Goal: Task Accomplishment & Management: Complete application form

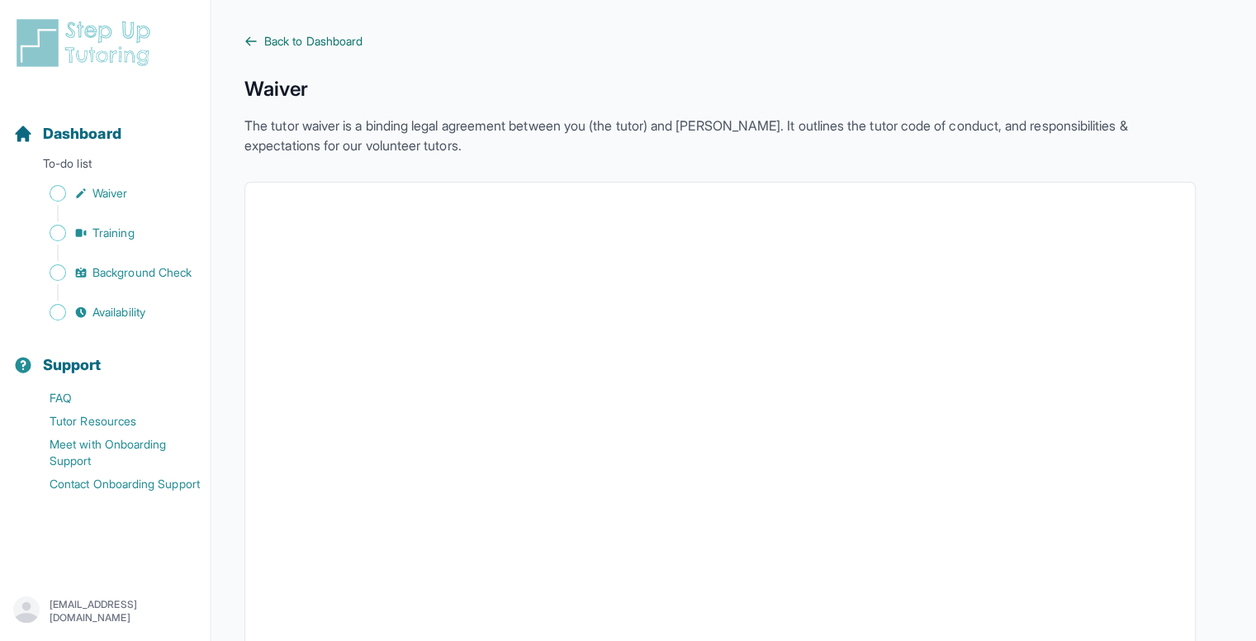
click at [335, 45] on span "Back to Dashboard" at bounding box center [313, 41] width 98 height 17
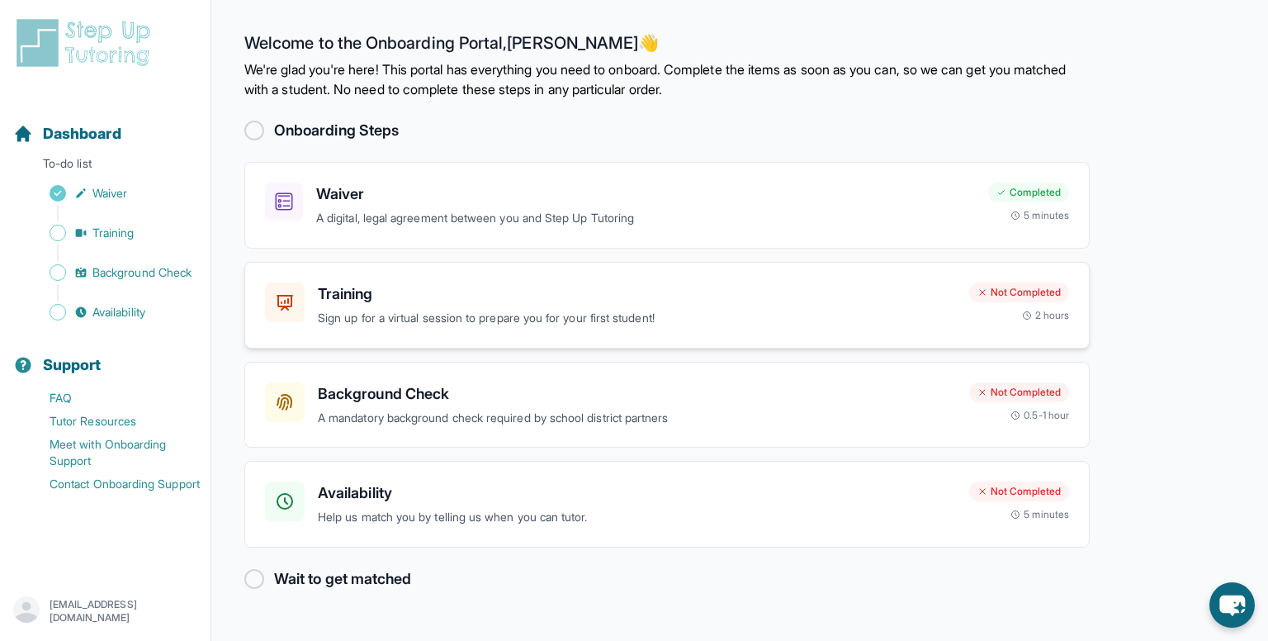
click at [594, 325] on p "Sign up for a virtual session to prepare you for your first student!" at bounding box center [637, 318] width 638 height 19
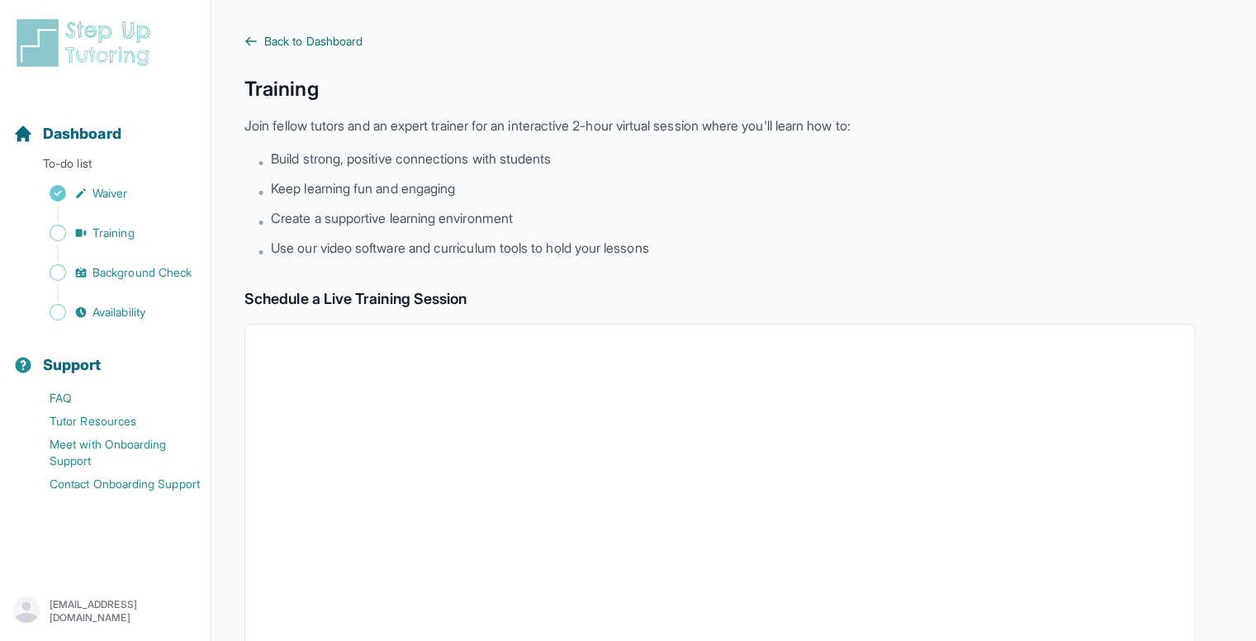
click at [327, 40] on span "Back to Dashboard" at bounding box center [313, 41] width 98 height 17
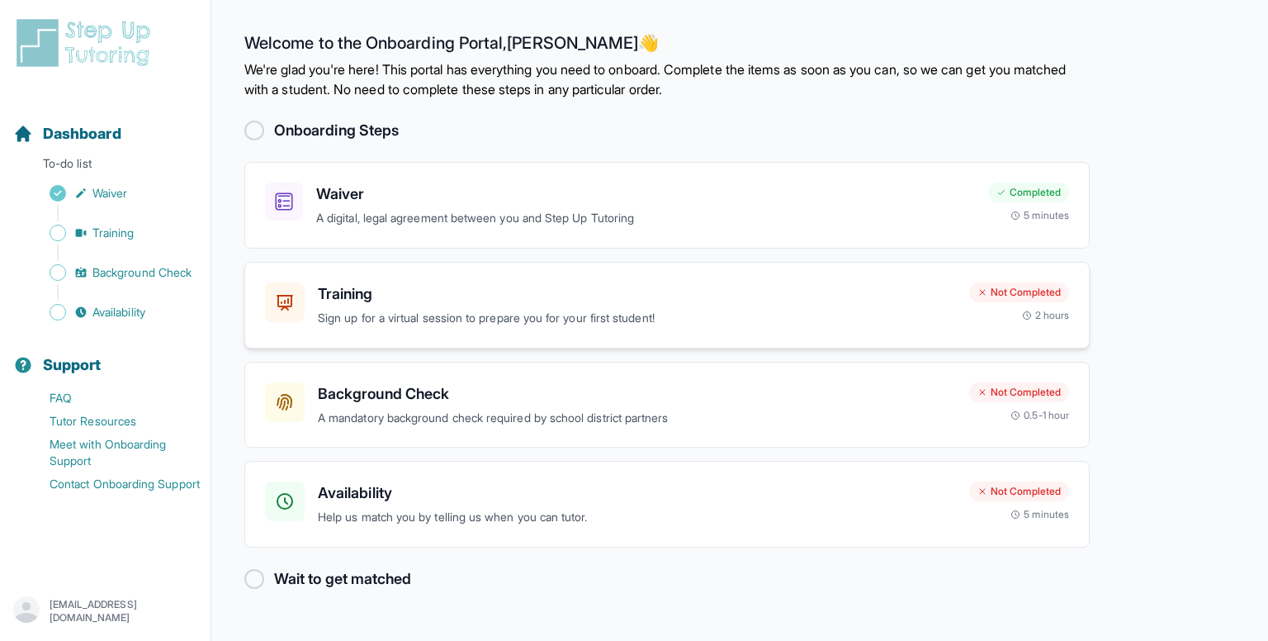
click at [596, 311] on p "Sign up for a virtual session to prepare you for your first student!" at bounding box center [637, 318] width 638 height 19
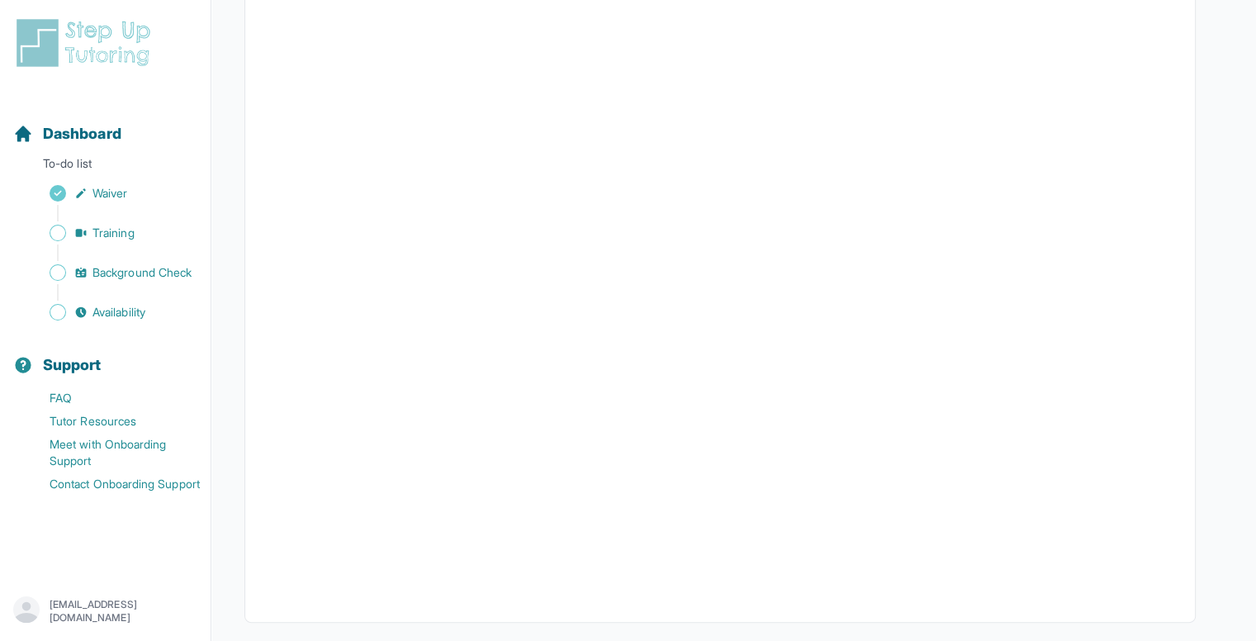
scroll to position [426, 0]
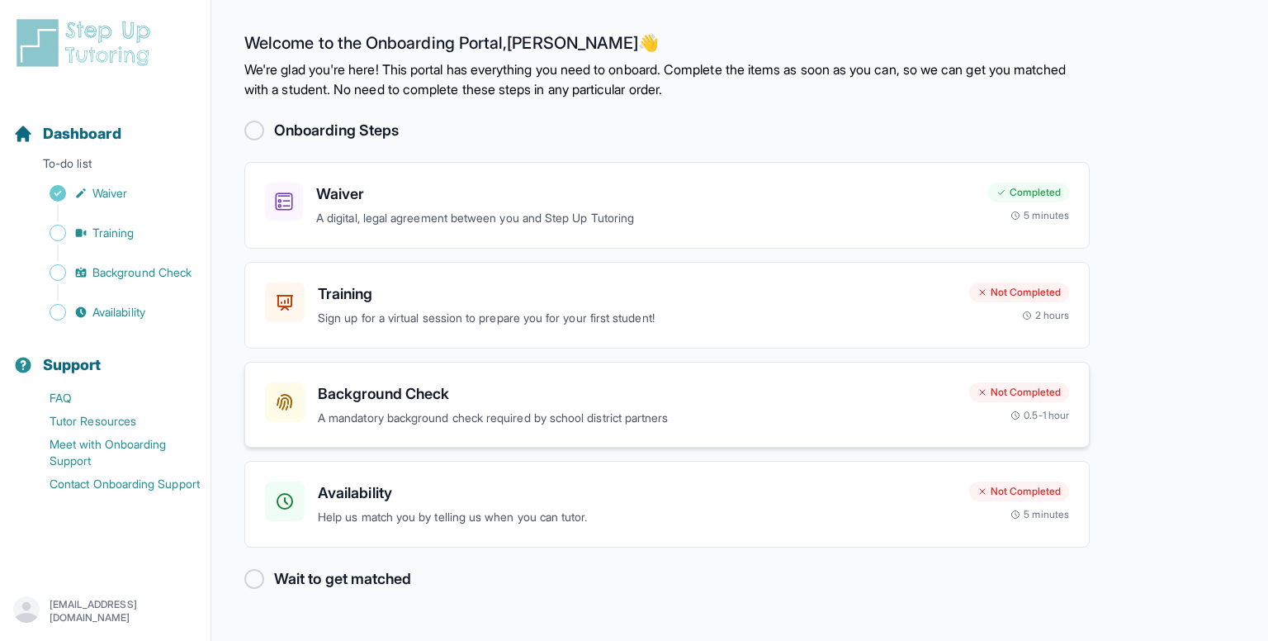
click at [496, 403] on h3 "Background Check" at bounding box center [637, 393] width 638 height 23
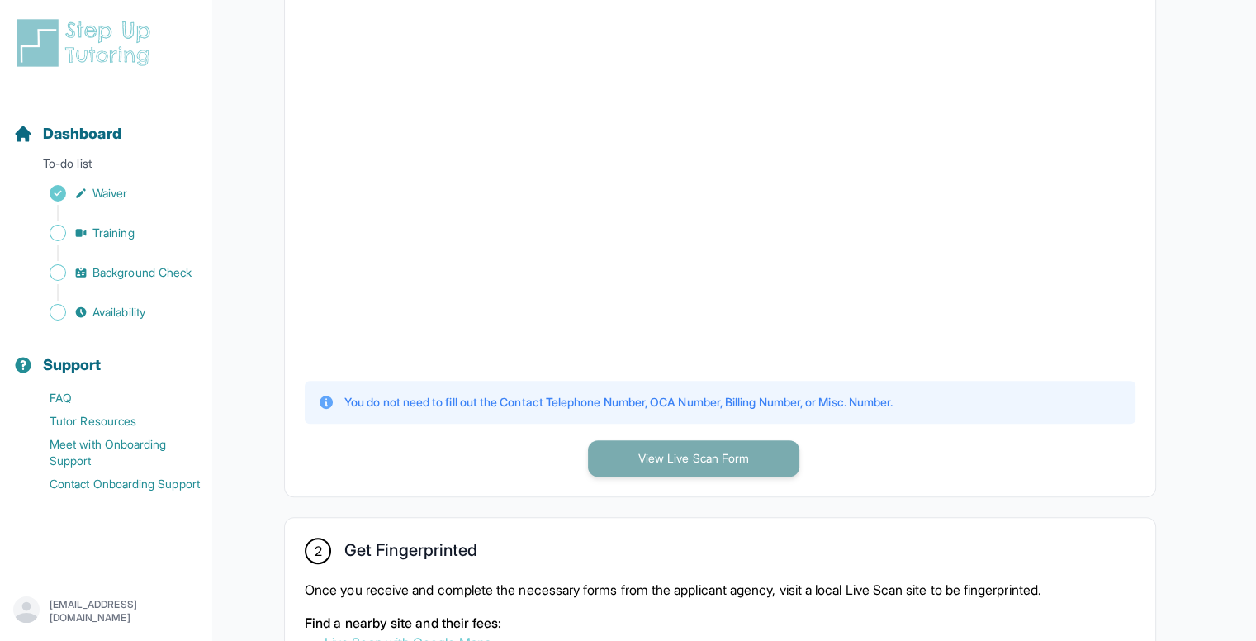
scroll to position [447, 0]
click at [703, 460] on button "View Live Scan Form" at bounding box center [693, 460] width 211 height 36
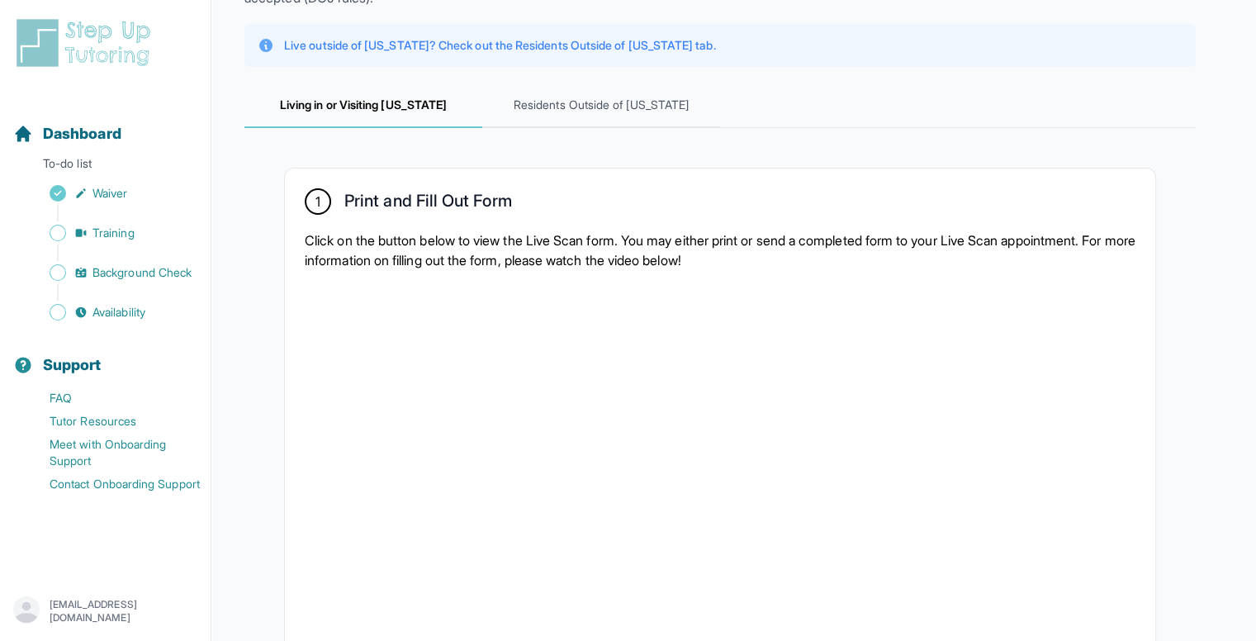
scroll to position [0, 0]
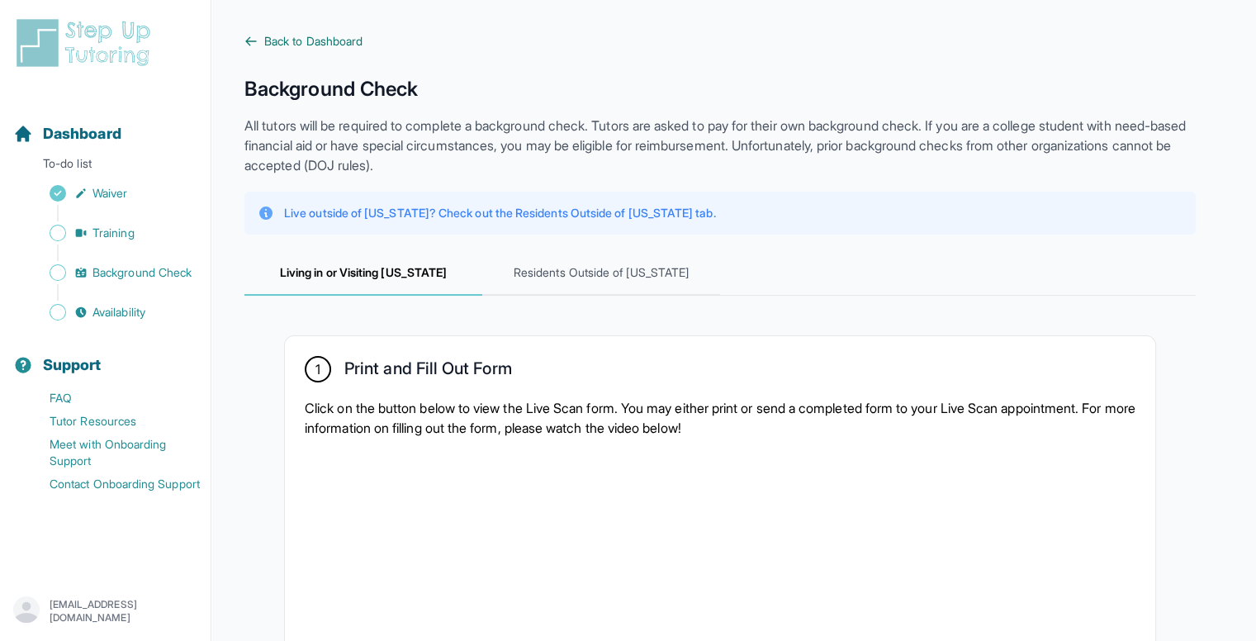
click at [310, 36] on span "Back to Dashboard" at bounding box center [313, 41] width 98 height 17
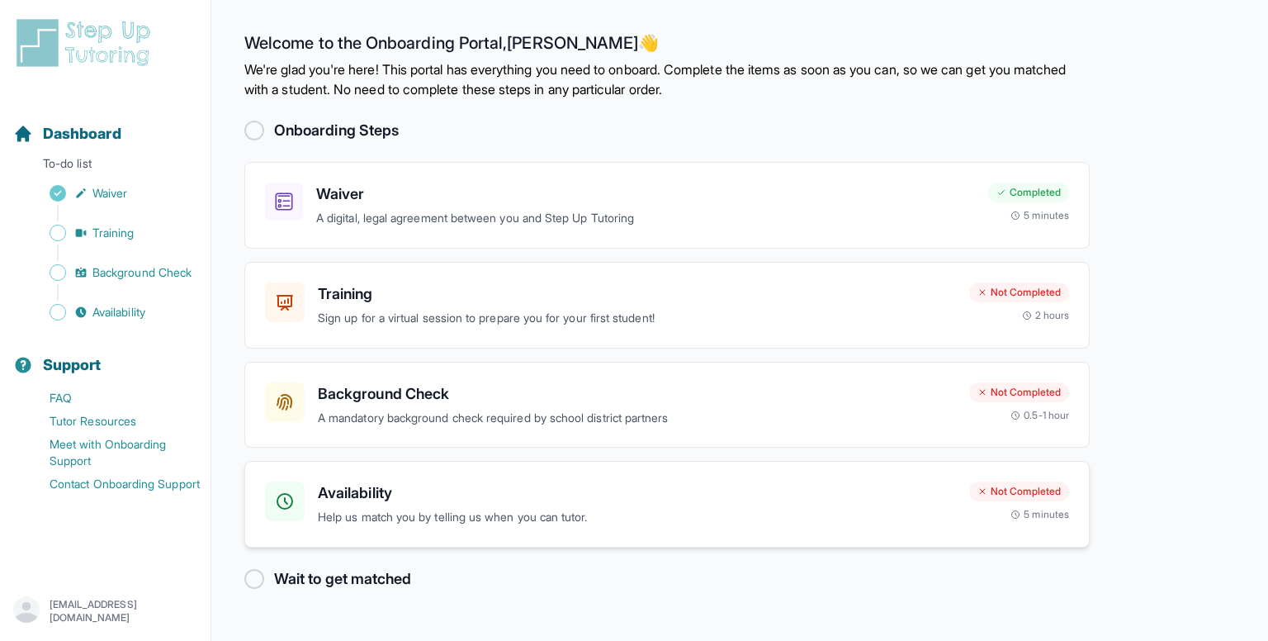
click at [576, 519] on p "Help us match you by telling us when you can tutor." at bounding box center [637, 517] width 638 height 19
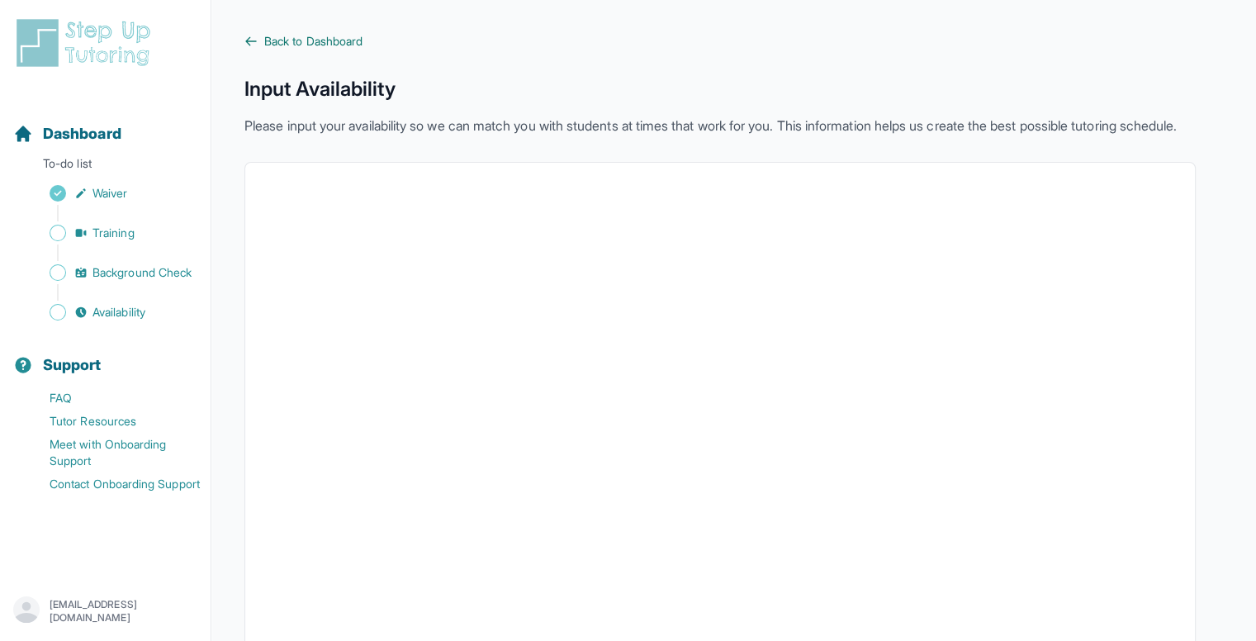
click at [296, 47] on span "Back to Dashboard" at bounding box center [313, 41] width 98 height 17
